Goal: Information Seeking & Learning: Learn about a topic

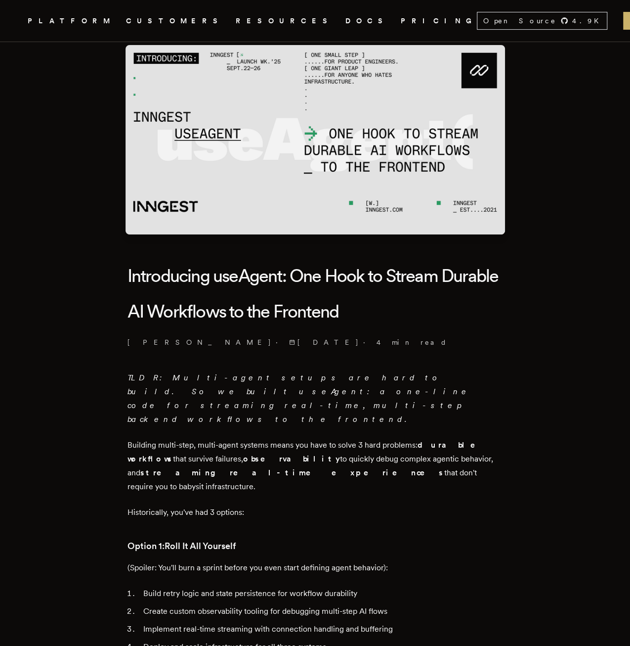
scroll to position [49, 0]
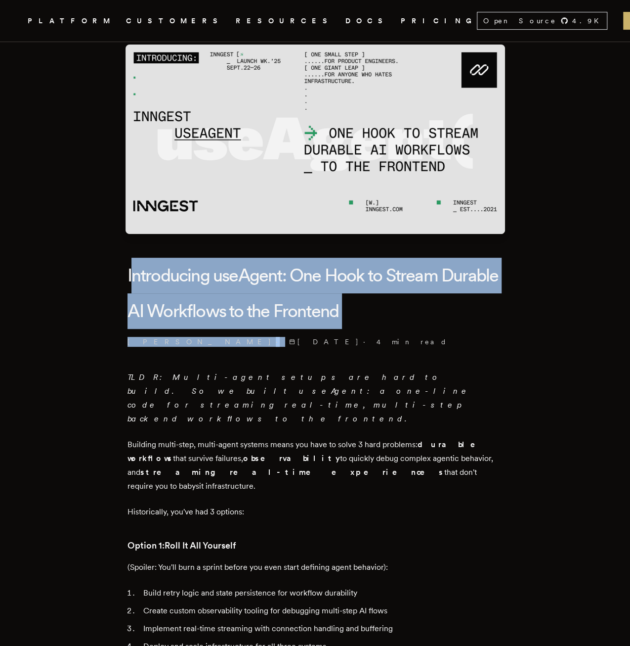
drag, startPoint x: 136, startPoint y: 279, endPoint x: 222, endPoint y: 351, distance: 112.4
click at [222, 347] on header "Introducing useAgent: One Hook to Stream Durable AI Workflows to the Frontend […" at bounding box center [316, 302] width 376 height 89
click at [170, 319] on h1 "Introducing useAgent: One Hook to Stream Durable AI Workflows to the Frontend" at bounding box center [316, 293] width 376 height 71
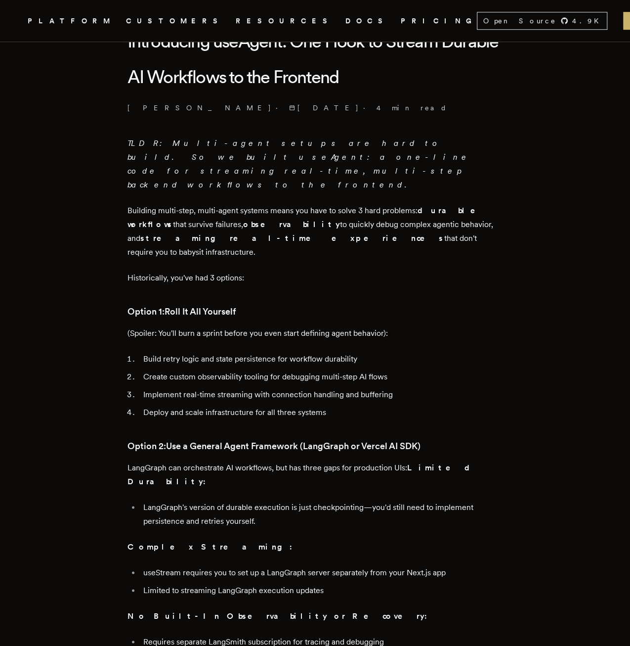
scroll to position [297, 0]
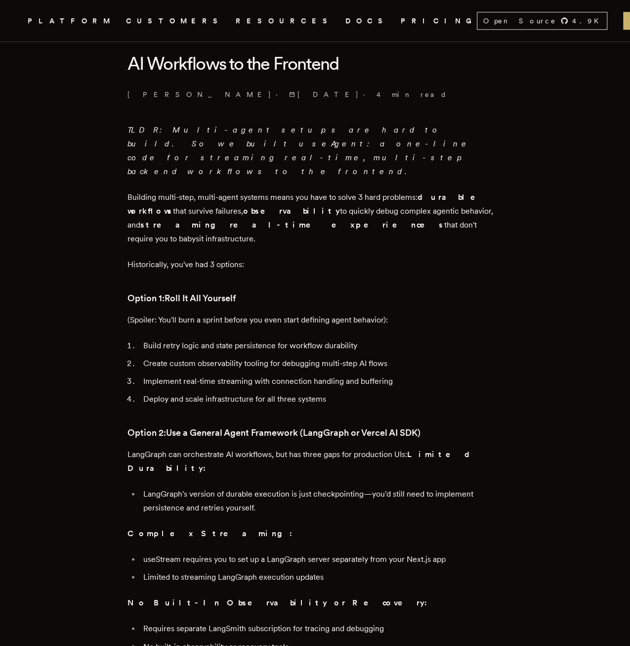
drag, startPoint x: 132, startPoint y: 188, endPoint x: 357, endPoint y: 215, distance: 227.6
click at [357, 215] on p "Building multi-step, multi-agent systems means you have to solve 3 hard problem…" at bounding box center [316, 217] width 376 height 55
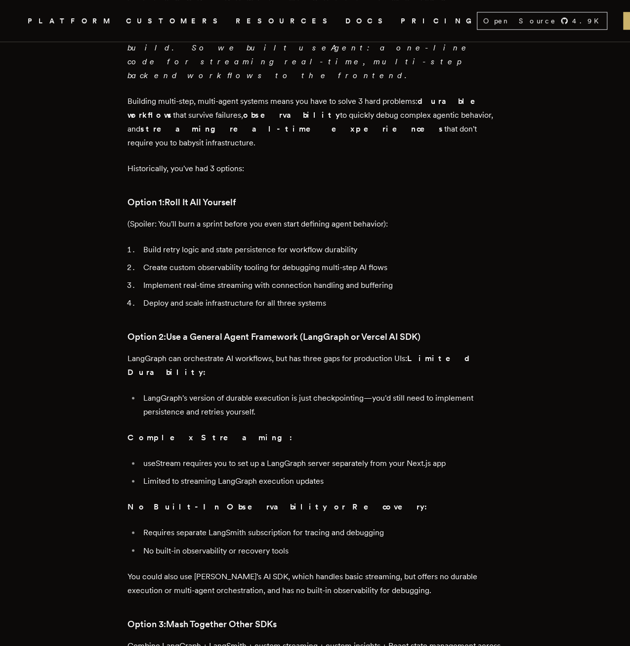
scroll to position [396, 0]
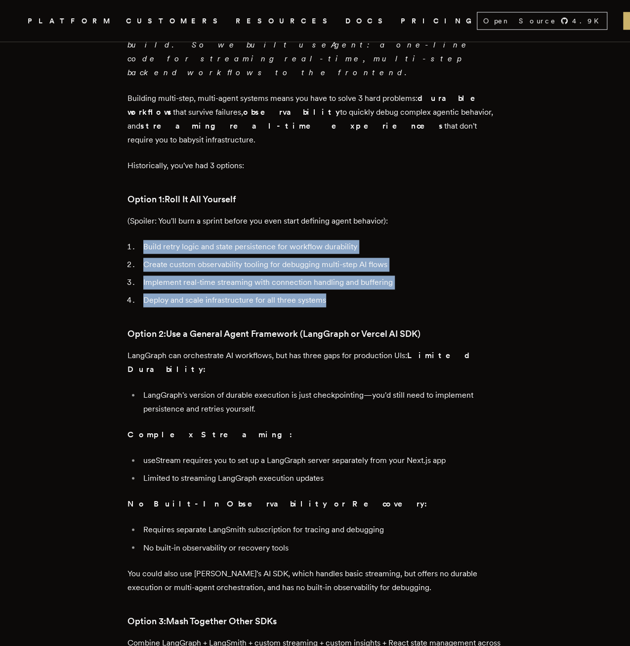
drag, startPoint x: 382, startPoint y: 275, endPoint x: 131, endPoint y: 220, distance: 256.6
click at [131, 240] on ol "Build retry logic and state persistence for workflow durability Create custom o…" at bounding box center [316, 273] width 376 height 67
drag, startPoint x: 131, startPoint y: 220, endPoint x: 189, endPoint y: 230, distance: 58.7
click at [189, 240] on li "Build retry logic and state persistence for workflow durability" at bounding box center [321, 247] width 363 height 14
click at [237, 258] on li "Create custom observability tooling for debugging multi-step AI flows" at bounding box center [321, 265] width 363 height 14
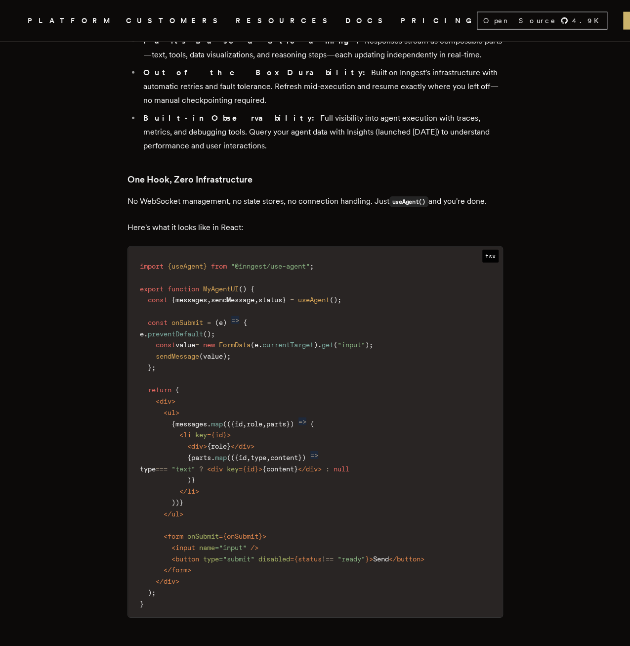
scroll to position [1187, 0]
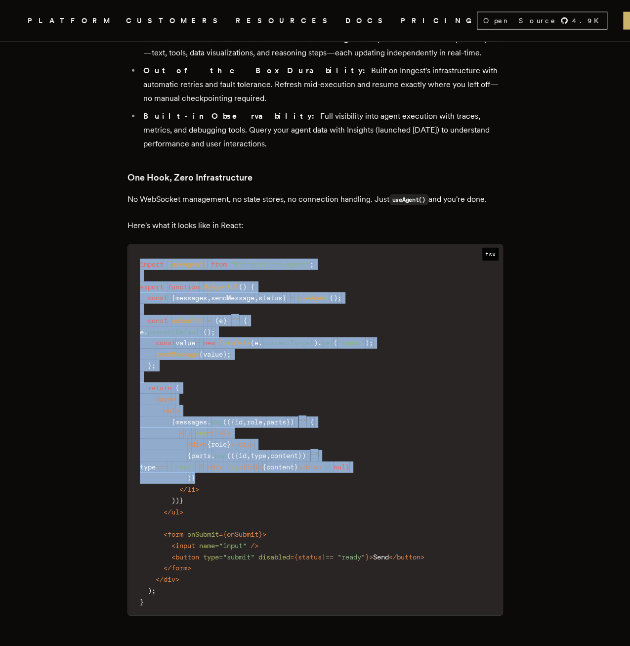
drag, startPoint x: 142, startPoint y: 210, endPoint x: 245, endPoint y: 428, distance: 241.1
click at [246, 431] on code "import { useAgent } from "@inngest/use-agent" ; export function MyAgentUI ( ) {…" at bounding box center [315, 433] width 375 height 364
drag, startPoint x: 245, startPoint y: 428, endPoint x: 239, endPoint y: 392, distance: 36.6
click at [239, 440] on span "</" at bounding box center [235, 444] width 8 height 8
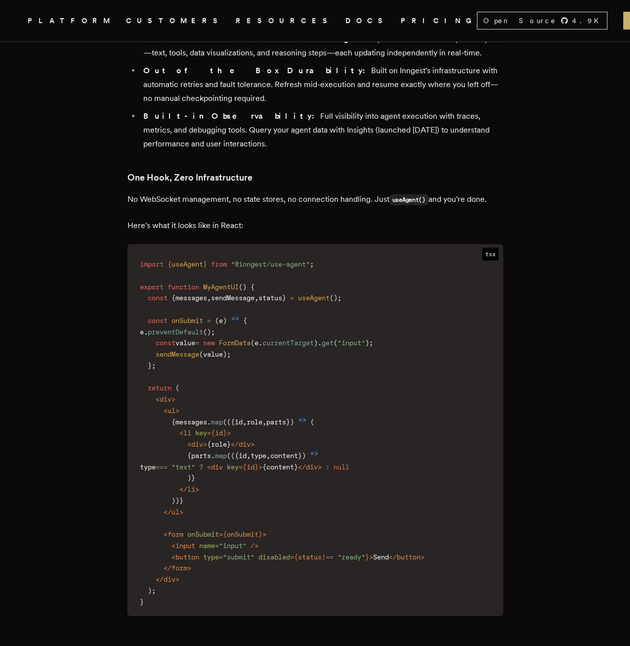
click at [211, 440] on span "{" at bounding box center [209, 444] width 4 height 8
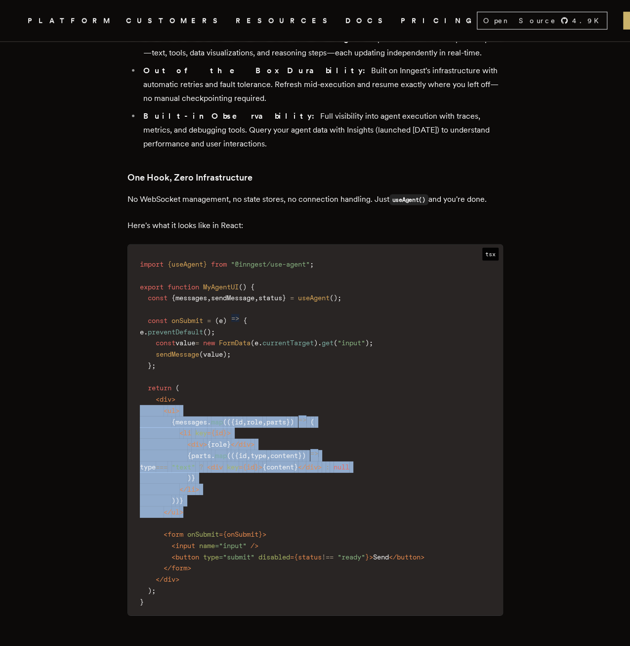
drag, startPoint x: 252, startPoint y: 458, endPoint x: 140, endPoint y: 375, distance: 139.6
click at [138, 374] on code "import { useAgent } from "@inngest/use-agent" ; export function MyAgentUI ( ) {…" at bounding box center [315, 433] width 375 height 364
drag, startPoint x: 140, startPoint y: 375, endPoint x: 229, endPoint y: 436, distance: 107.5
click at [229, 436] on code "import { useAgent } from "@inngest/use-agent" ; export function MyAgentUI ( ) {…" at bounding box center [315, 433] width 375 height 364
click at [257, 453] on code "import { useAgent } from "@inngest/use-agent" ; export function MyAgentUI ( ) {…" at bounding box center [315, 433] width 375 height 364
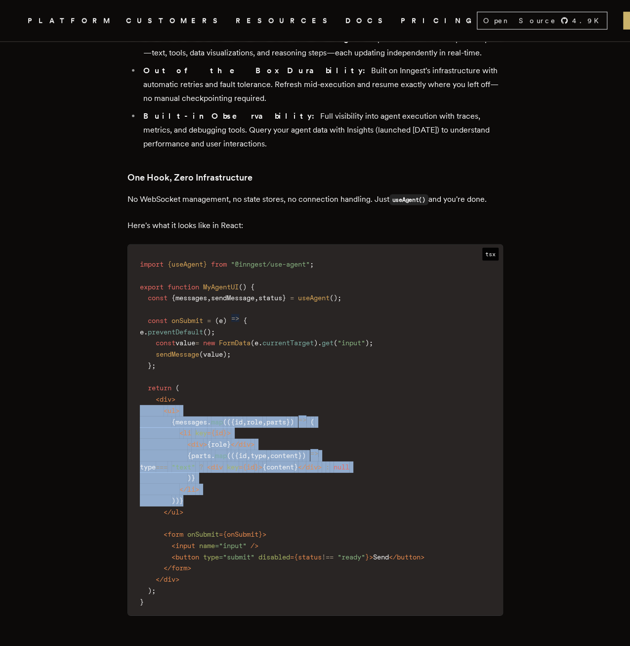
drag, startPoint x: 240, startPoint y: 455, endPoint x: 132, endPoint y: 367, distance: 139.8
click at [132, 367] on code "import { useAgent } from "@inngest/use-agent" ; export function MyAgentUI ( ) {…" at bounding box center [315, 433] width 375 height 364
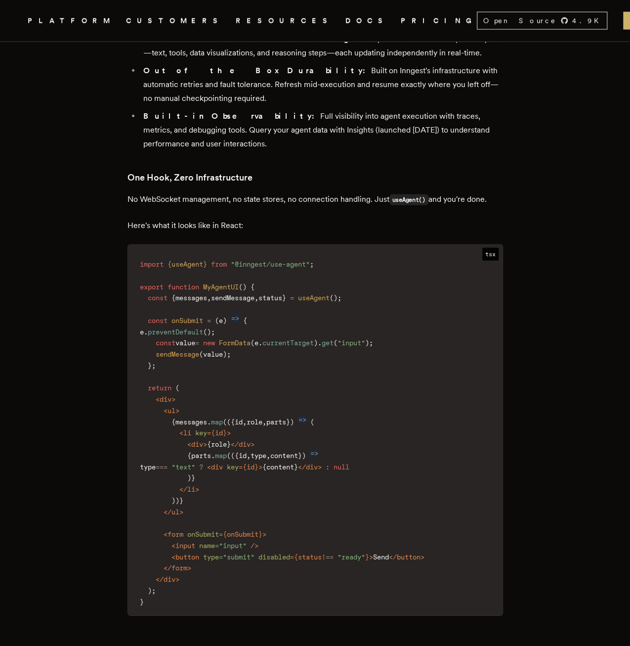
drag, startPoint x: 132, startPoint y: 367, endPoint x: 239, endPoint y: 476, distance: 153.1
click at [239, 476] on code "import { useAgent } from "@inngest/use-agent" ; export function MyAgentUI ( ) {…" at bounding box center [315, 433] width 375 height 364
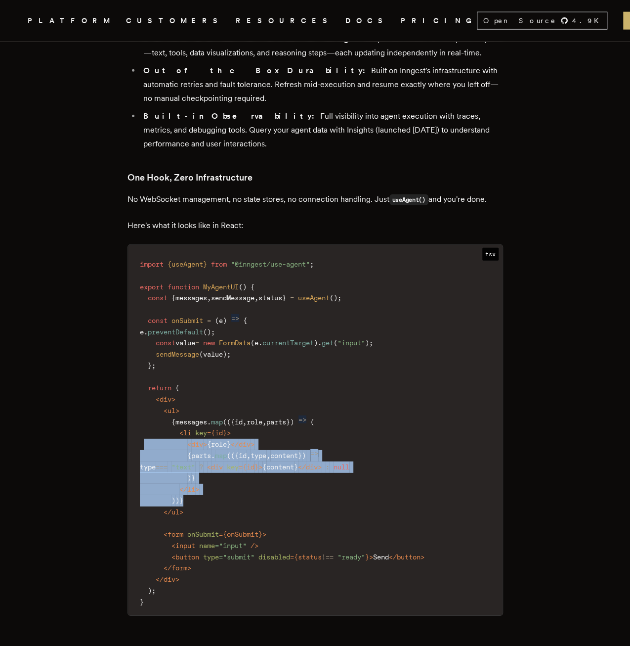
drag, startPoint x: 228, startPoint y: 450, endPoint x: 147, endPoint y: 395, distance: 98.2
click at [147, 395] on code "import { useAgent } from "@inngest/use-agent" ; export function MyAgentUI ( ) {…" at bounding box center [315, 433] width 375 height 364
drag, startPoint x: 147, startPoint y: 395, endPoint x: 150, endPoint y: 407, distance: 12.6
click at [150, 407] on code "import { useAgent } from "@inngest/use-agent" ; export function MyAgentUI ( ) {…" at bounding box center [315, 433] width 375 height 364
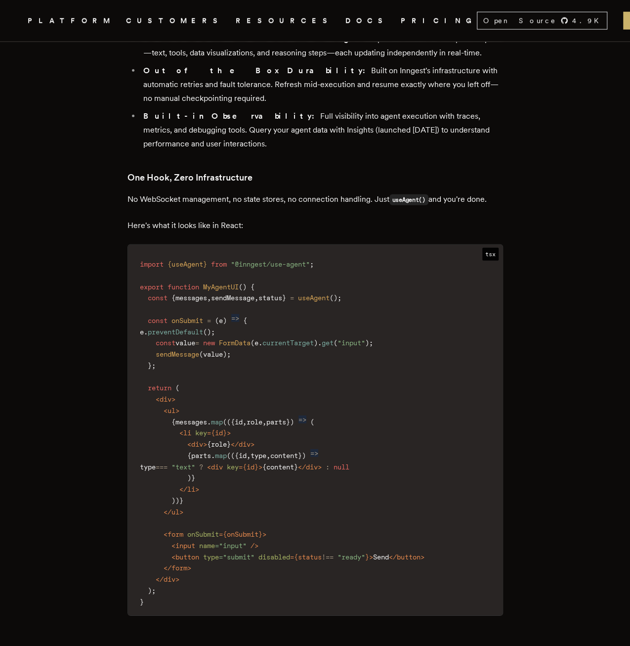
drag, startPoint x: 150, startPoint y: 407, endPoint x: 291, endPoint y: 539, distance: 192.7
click at [291, 539] on code "import { useAgent } from "@inngest/use-agent" ; export function MyAgentUI ( ) {…" at bounding box center [315, 433] width 375 height 364
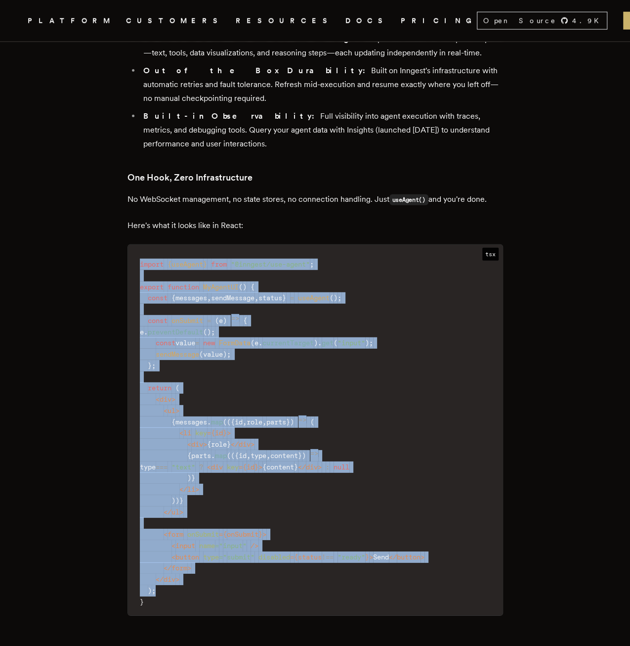
drag, startPoint x: 272, startPoint y: 546, endPoint x: 134, endPoint y: 215, distance: 358.8
click at [134, 251] on code "import { useAgent } from "@inngest/use-agent" ; export function MyAgentUI ( ) {…" at bounding box center [315, 433] width 375 height 364
copy code "import { useAgent } from "@inngest/use-agent" ; export function MyAgentUI ( ) {…"
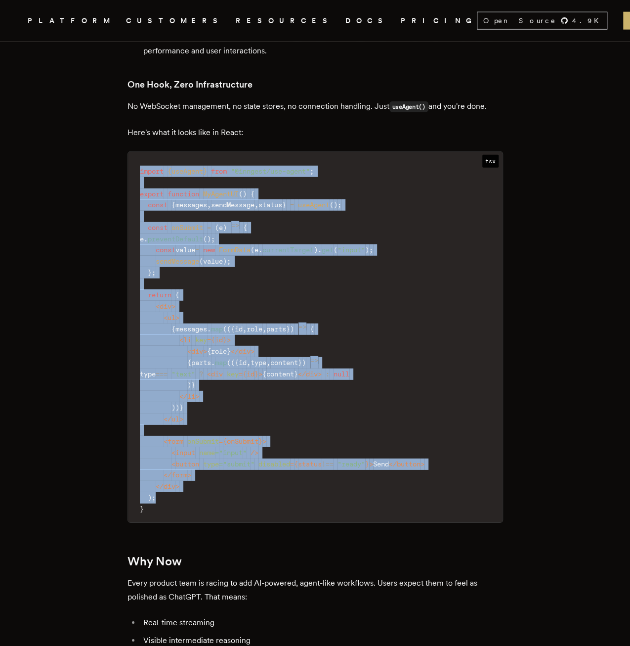
scroll to position [1285, 0]
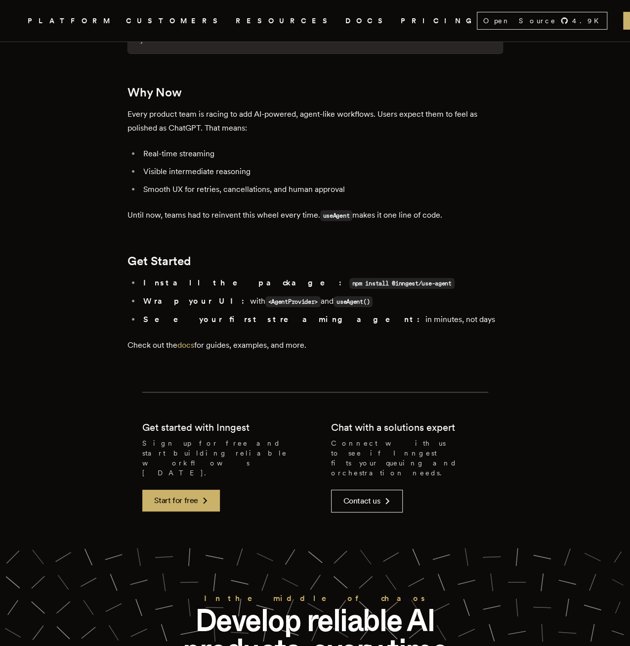
scroll to position [1730, 0]
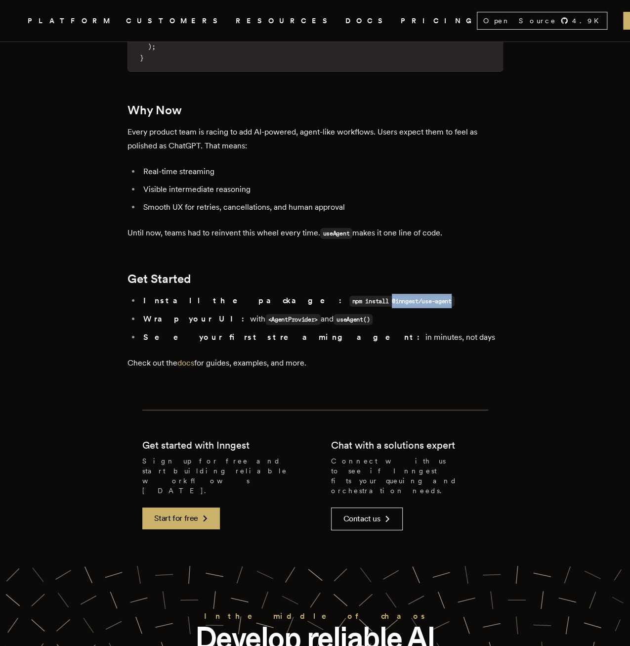
drag, startPoint x: 264, startPoint y: 253, endPoint x: 323, endPoint y: 250, distance: 59.9
click at [350, 296] on code "npm install @inngest/use-agent" at bounding box center [402, 301] width 105 height 11
copy code "@inngest/use-agent"
click at [389, 272] on h2 "Get Started" at bounding box center [316, 279] width 376 height 14
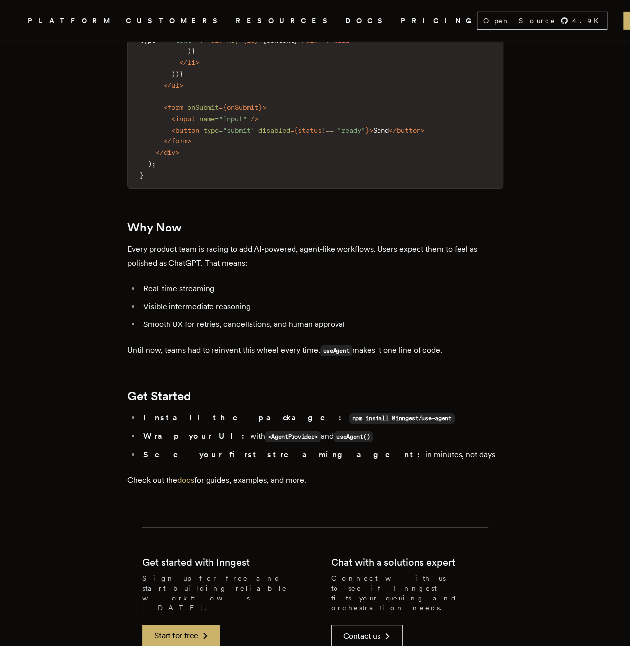
scroll to position [1632, 0]
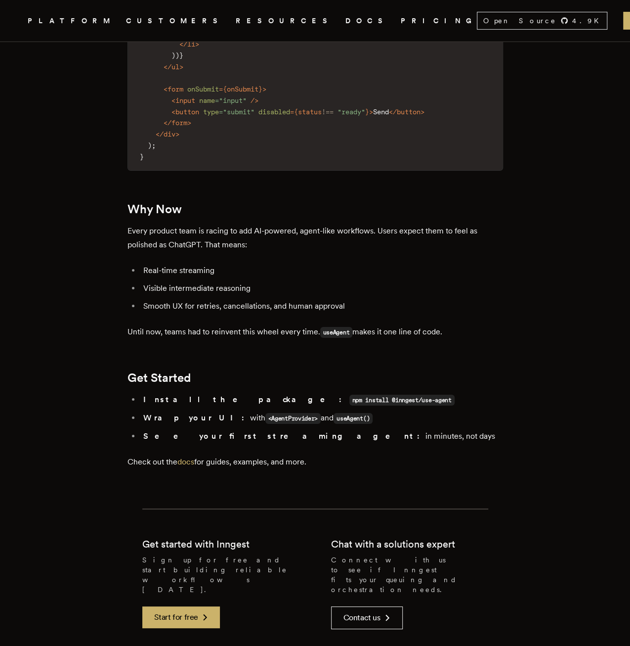
click at [266, 413] on code "<AgentProvider>" at bounding box center [294, 418] width 56 height 11
click at [206, 393] on ul "Install the package: npm install @inngest/use-agent Wrap your UI: with <AgentPr…" at bounding box center [316, 418] width 376 height 50
click at [183, 457] on link "docs" at bounding box center [185, 461] width 17 height 9
